Goal: Task Accomplishment & Management: Manage account settings

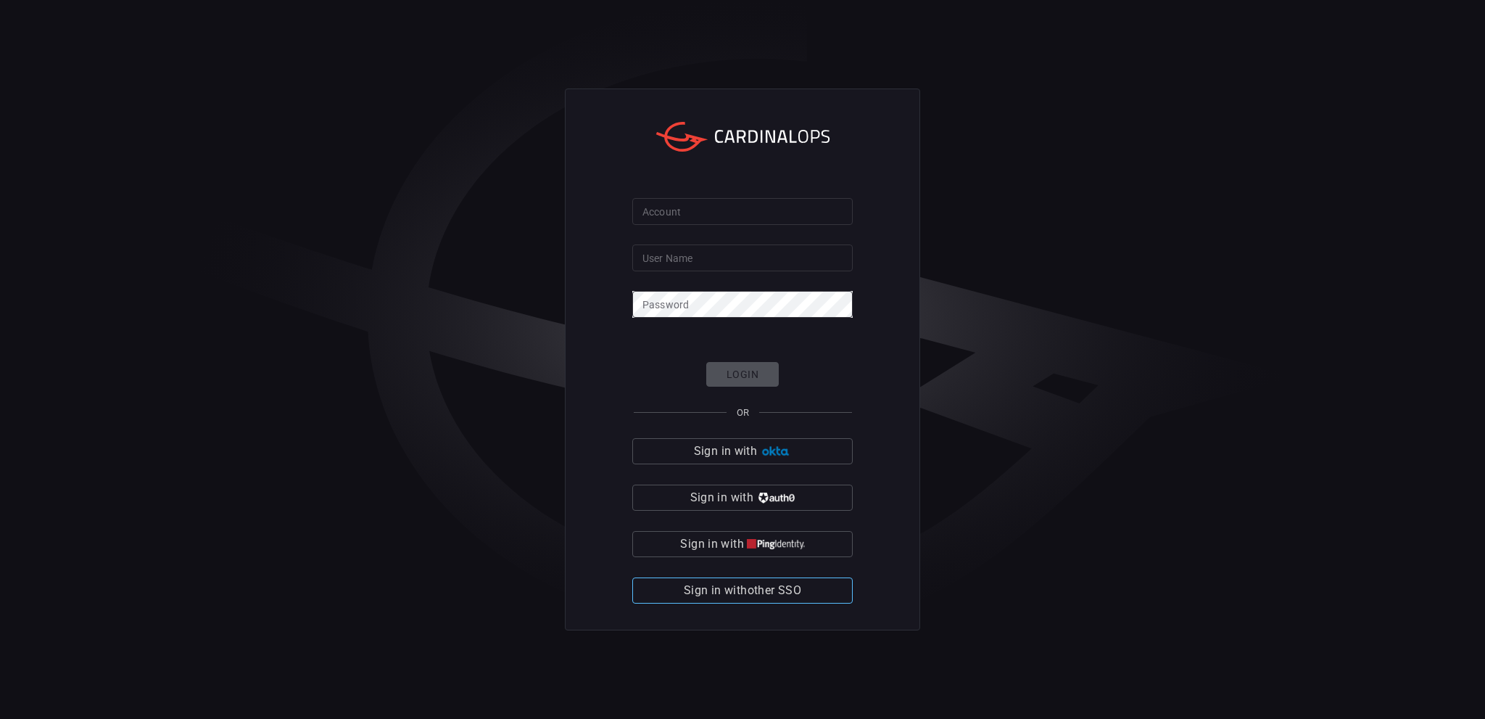
click at [785, 579] on button "Sign in with other SSO" at bounding box center [742, 590] width 220 height 26
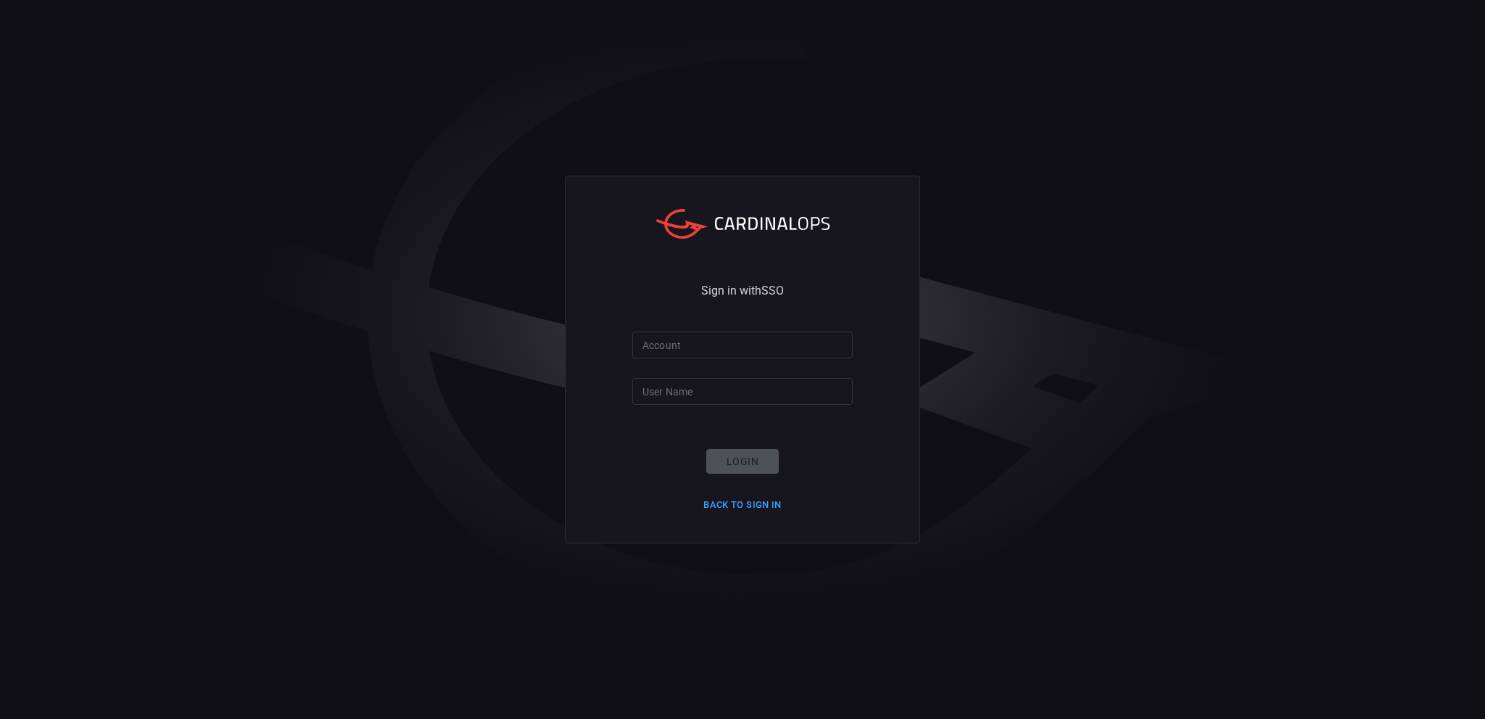
click at [725, 349] on input "Account" at bounding box center [742, 344] width 220 height 27
type input "f"
type input "Playtika"
type input "filipm"
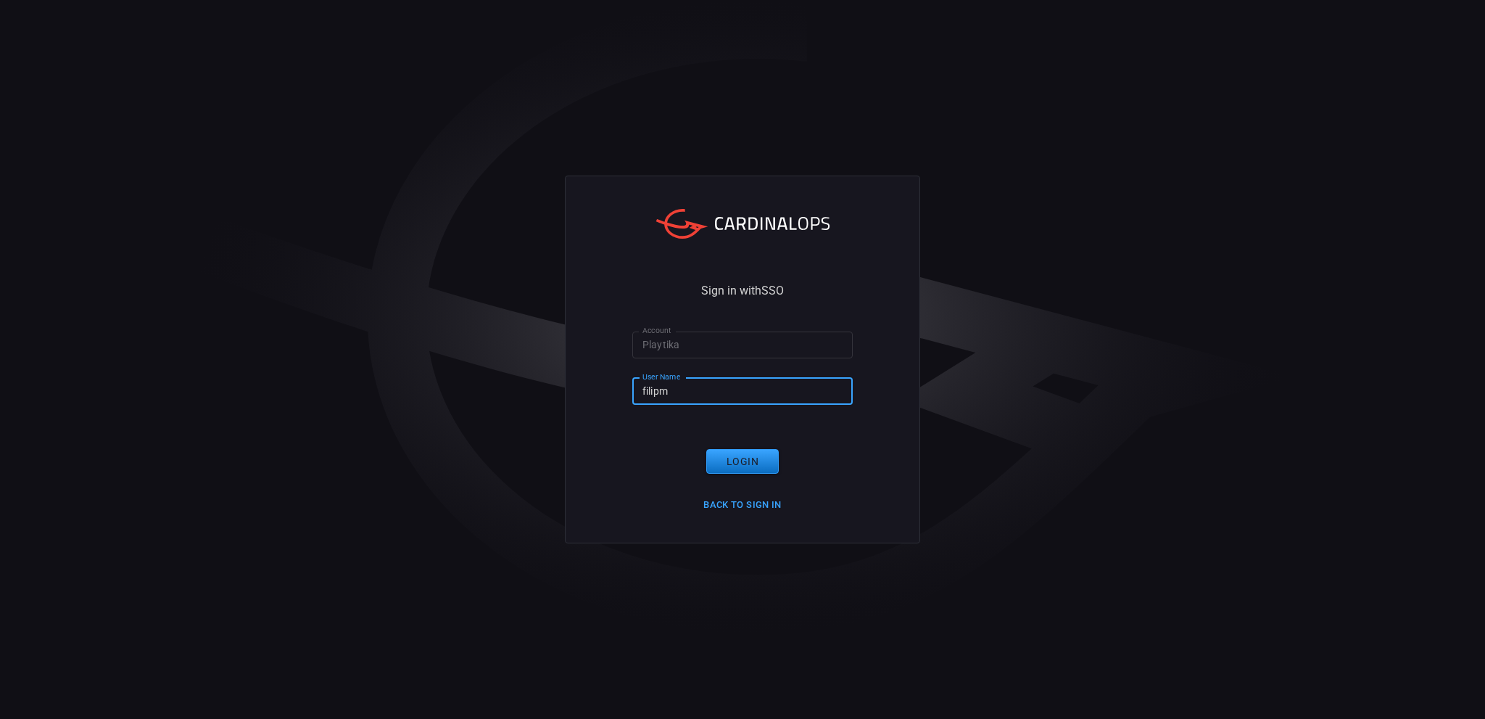
click button "Login" at bounding box center [742, 461] width 73 height 25
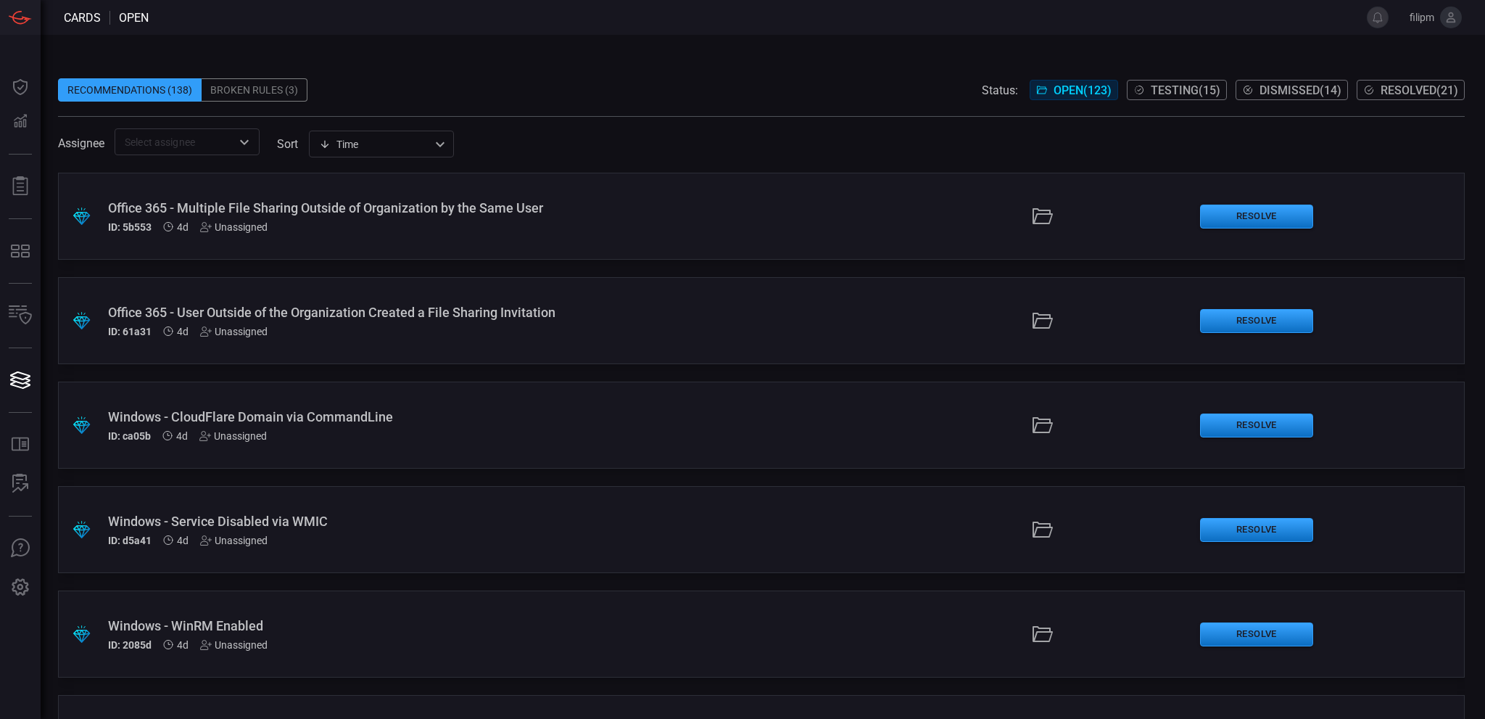
click at [569, 211] on div "Office 365 - Multiple File Sharing Outside of Organization by the Same User" at bounding box center [361, 207] width 507 height 15
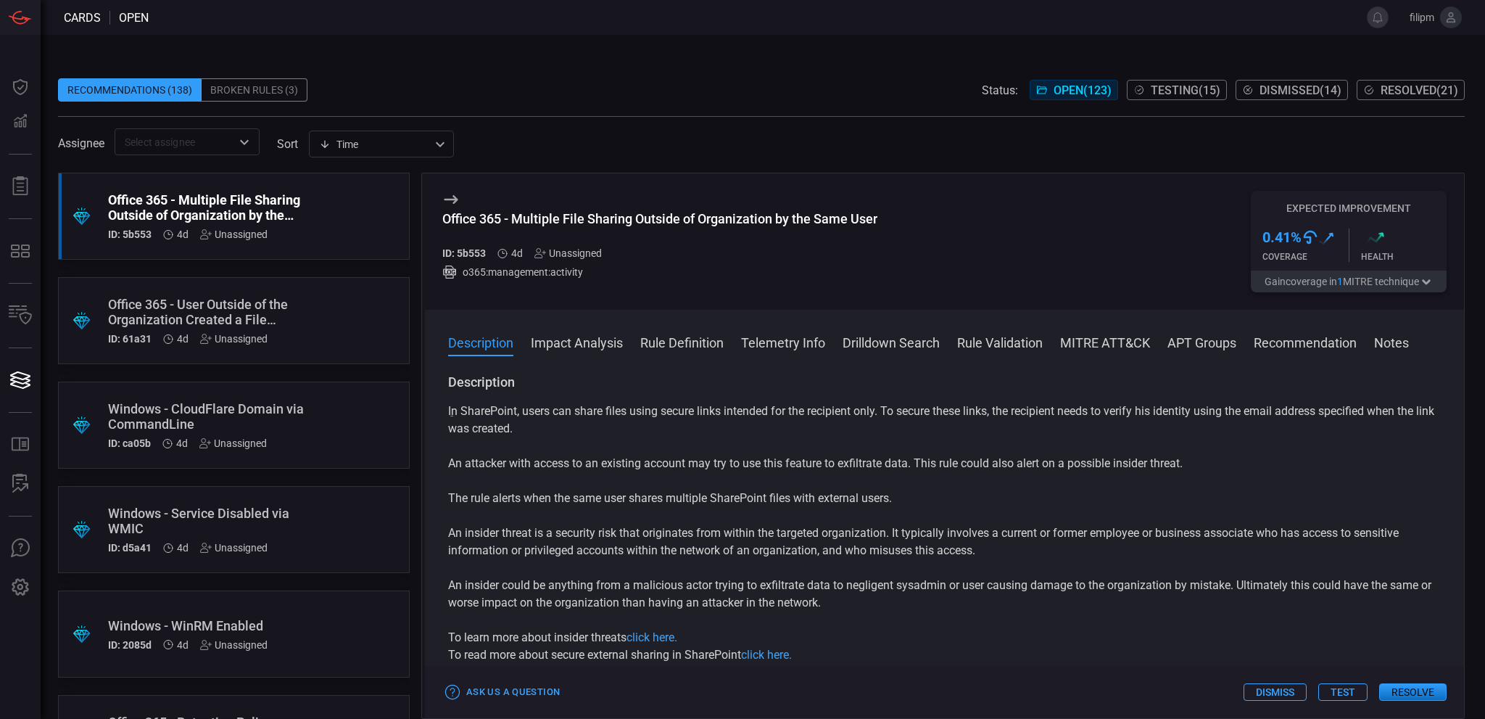
click at [336, 411] on div ".suggested_cards_icon{fill:url(#suggested_cards_icon);} Windows - CloudFlare Do…" at bounding box center [234, 425] width 352 height 87
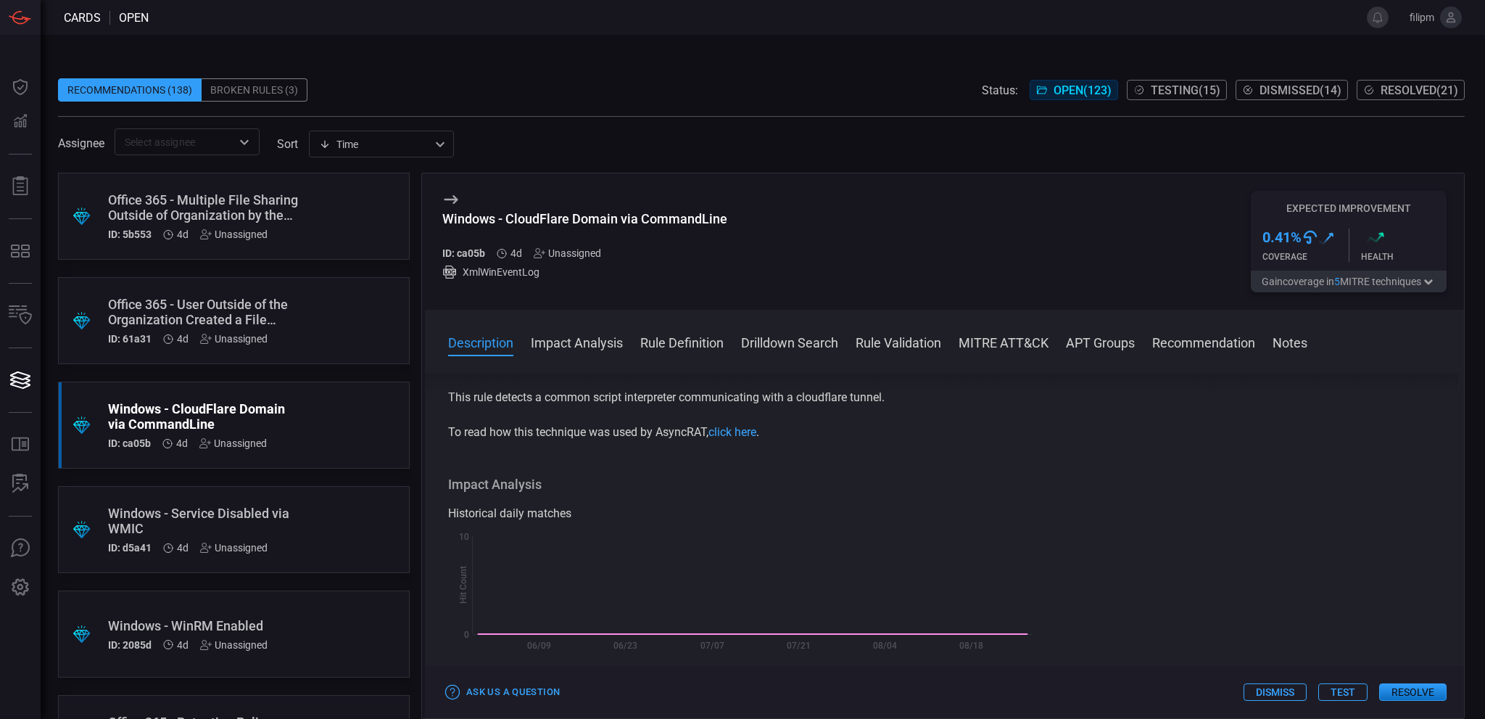
scroll to position [83, 0]
